Goal: Navigation & Orientation: Find specific page/section

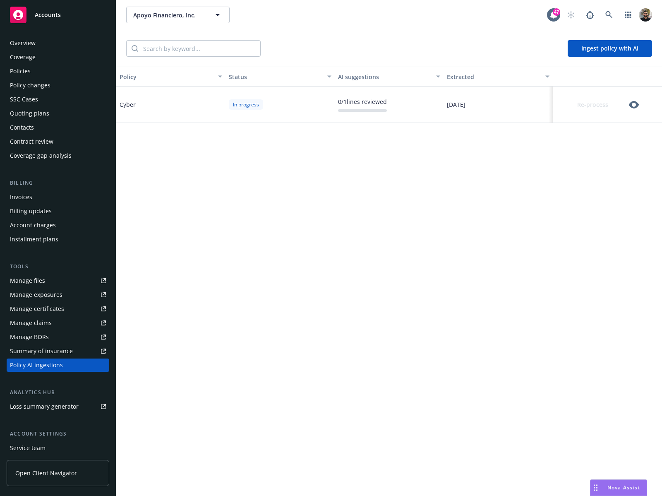
scroll to position [57, 0]
